Goal: Information Seeking & Learning: Check status

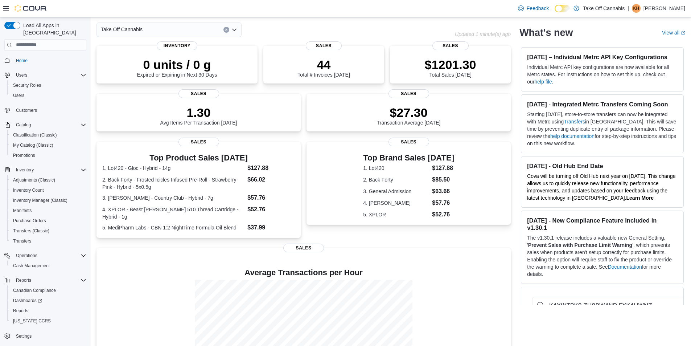
scroll to position [86, 0]
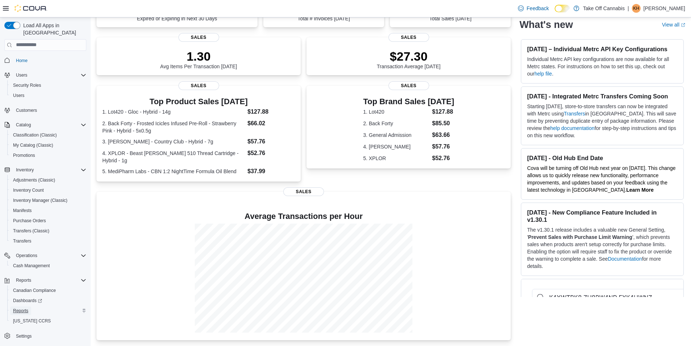
click at [20, 308] on span "Reports" at bounding box center [20, 311] width 15 height 6
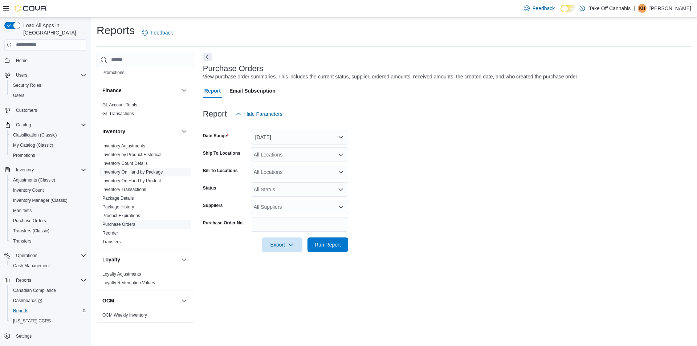
scroll to position [181, 0]
click at [126, 170] on span "Inventory On Hand by Package" at bounding box center [132, 168] width 61 height 6
click at [152, 167] on link "Inventory On Hand by Package" at bounding box center [132, 167] width 61 height 5
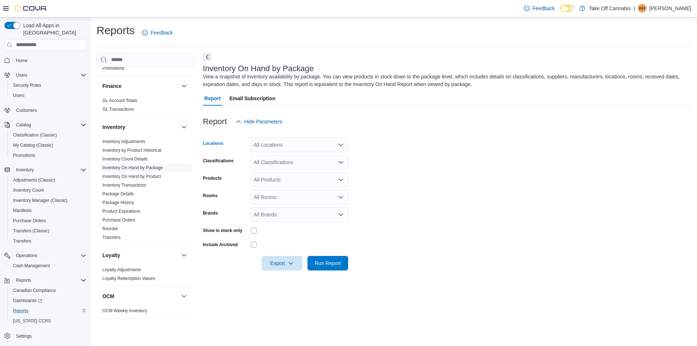
click at [284, 143] on div "All Locations" at bounding box center [299, 144] width 97 height 15
click at [288, 156] on span "Take Off Cannabis" at bounding box center [284, 156] width 42 height 7
drag, startPoint x: 467, startPoint y: 142, endPoint x: 461, endPoint y: 141, distance: 6.3
click at [467, 142] on form "Locations Take Off Cannabis Classifications All Classifications Products All Pr…" at bounding box center [447, 199] width 488 height 141
click at [295, 145] on icon "Remove Take Off Cannabis from selection in this group" at bounding box center [296, 144] width 4 height 4
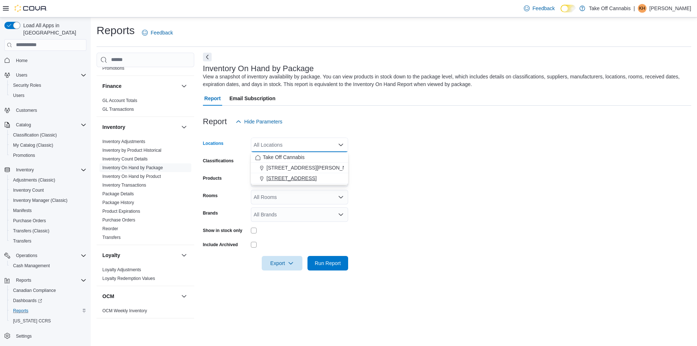
click at [297, 180] on span "[STREET_ADDRESS]" at bounding box center [291, 178] width 50 height 7
drag, startPoint x: 465, startPoint y: 180, endPoint x: 356, endPoint y: 166, distance: 110.4
click at [463, 180] on form "Locations [STREET_ADDRESS] Classifications All Classifications Products All Pro…" at bounding box center [447, 199] width 488 height 141
click at [275, 162] on div "All Classifications" at bounding box center [299, 162] width 97 height 15
click at [416, 145] on form "Locations [STREET_ADDRESS] Classifications All Classifications Products All Pro…" at bounding box center [447, 199] width 488 height 141
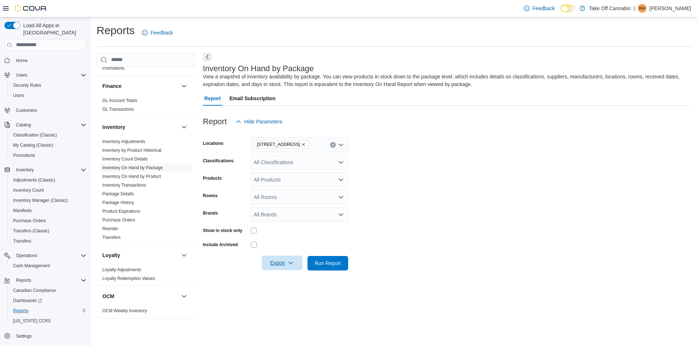
click at [289, 260] on icon "button" at bounding box center [291, 263] width 6 height 6
click at [288, 277] on span "Export to Excel" at bounding box center [283, 278] width 33 height 6
